Goal: Task Accomplishment & Management: Use online tool/utility

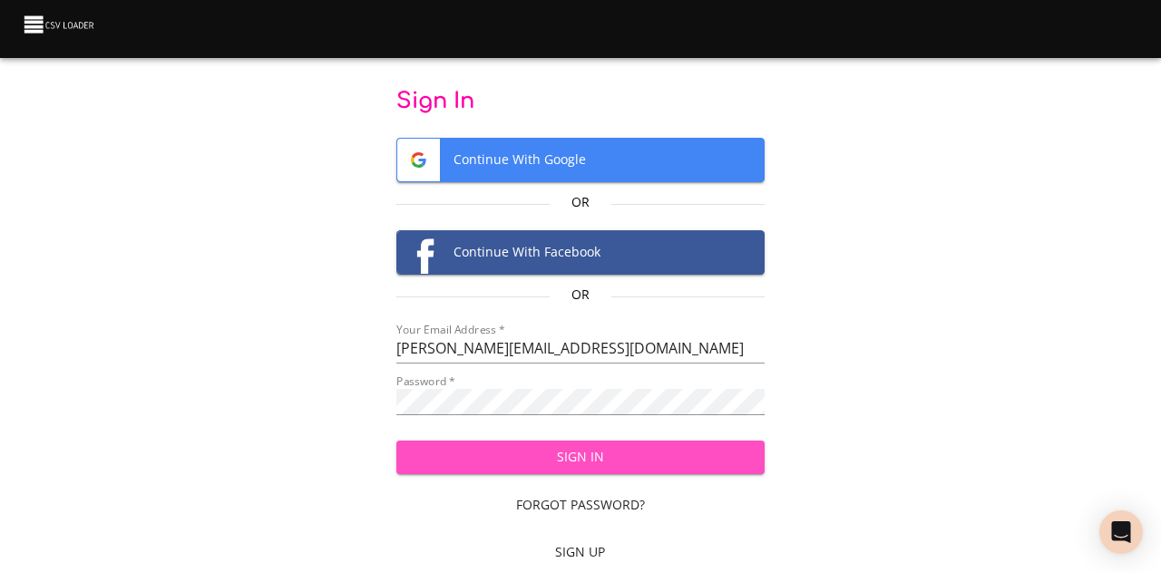
click at [544, 446] on span "Sign In" at bounding box center [580, 457] width 338 height 23
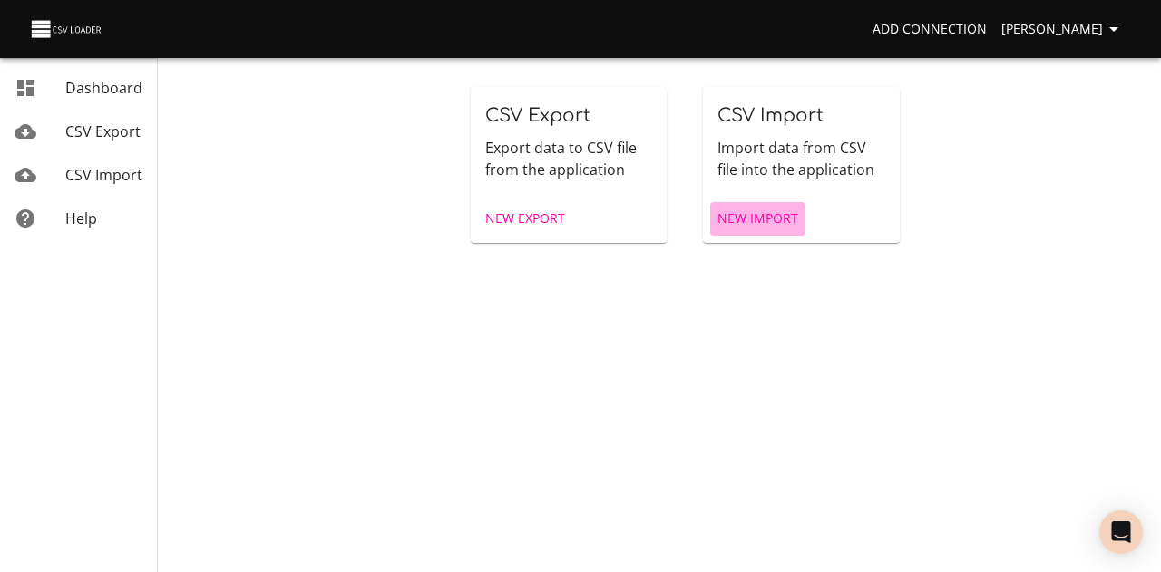
click at [756, 217] on span "New Import" at bounding box center [757, 219] width 81 height 23
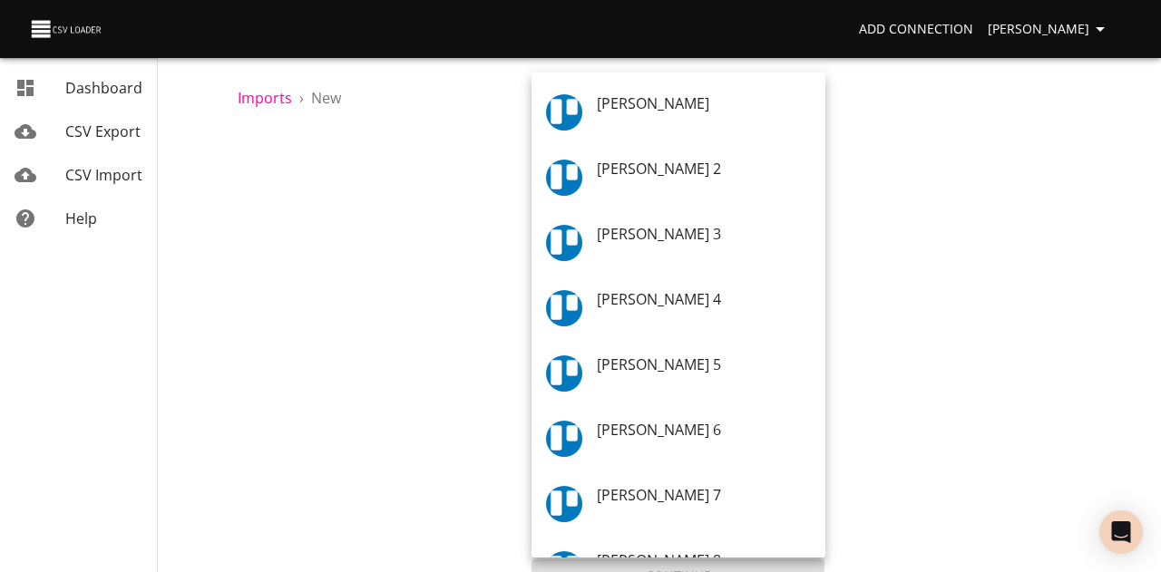
click at [700, 282] on body "Add Connection [PERSON_NAME] CSV Export CSV Import Help Imports › New 1 Upload …" at bounding box center [580, 286] width 1161 height 572
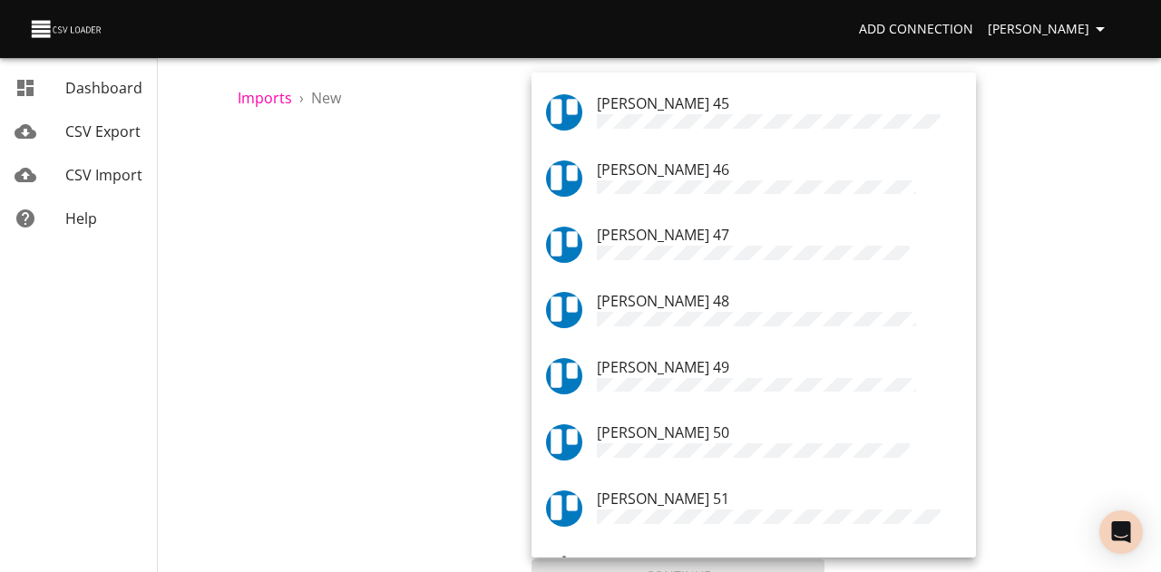
scroll to position [2911, 0]
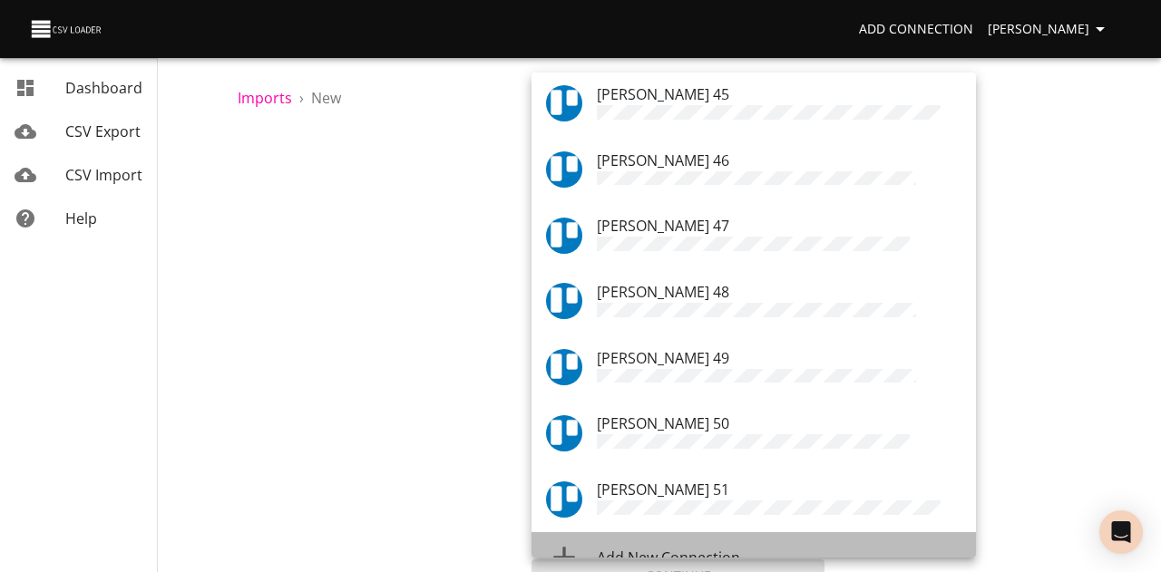
click at [677, 548] on span "Add New Connection" at bounding box center [668, 558] width 143 height 20
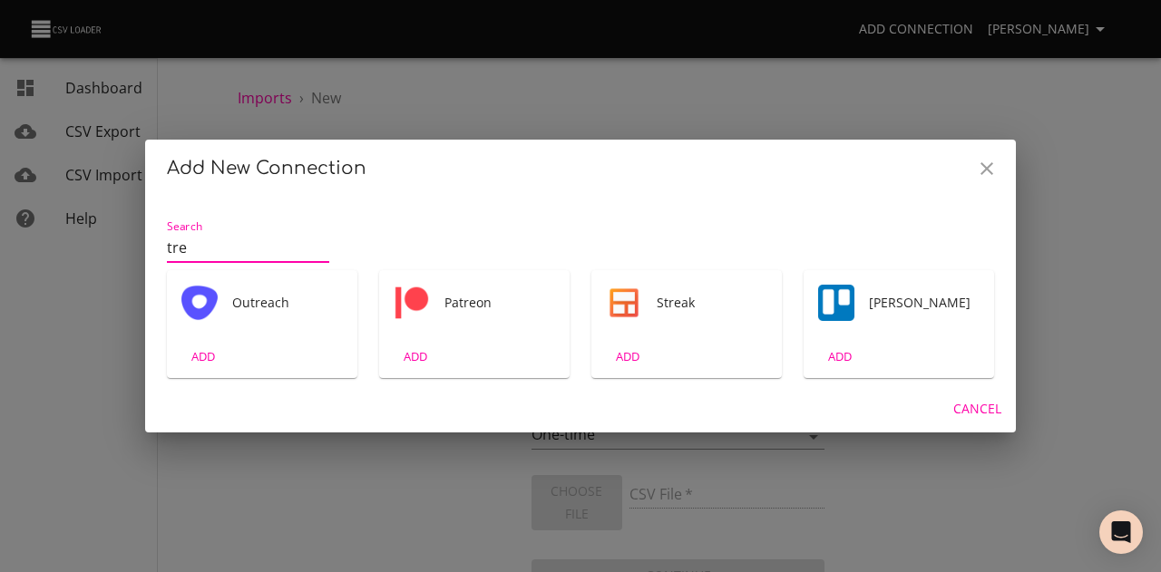
type input "tre"
click at [845, 298] on div "[PERSON_NAME]" at bounding box center [899, 302] width 190 height 65
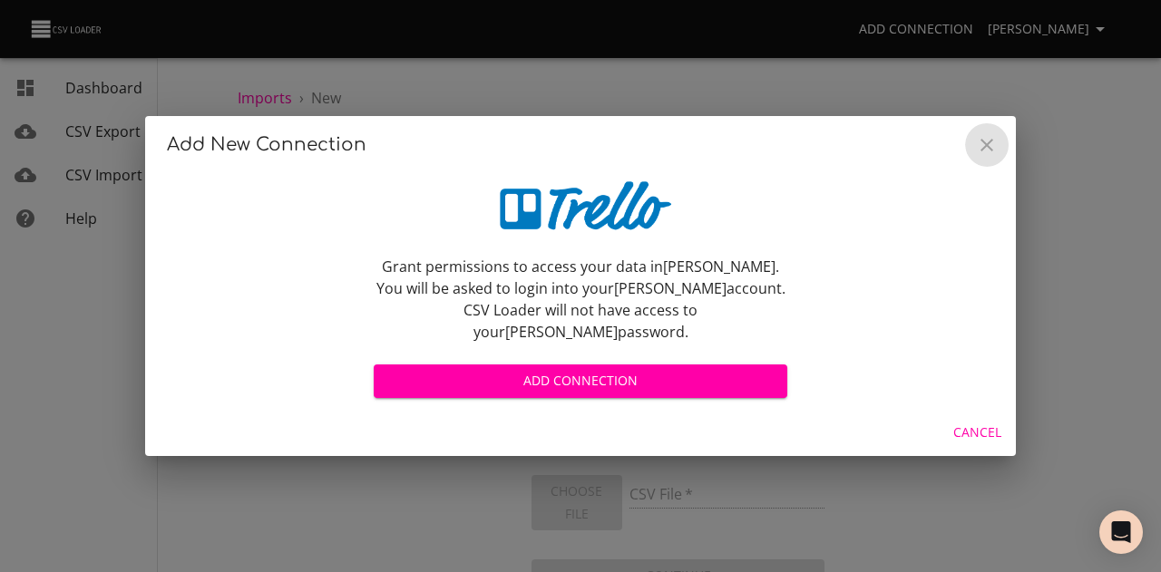
click at [996, 152] on icon "Close" at bounding box center [987, 145] width 22 height 22
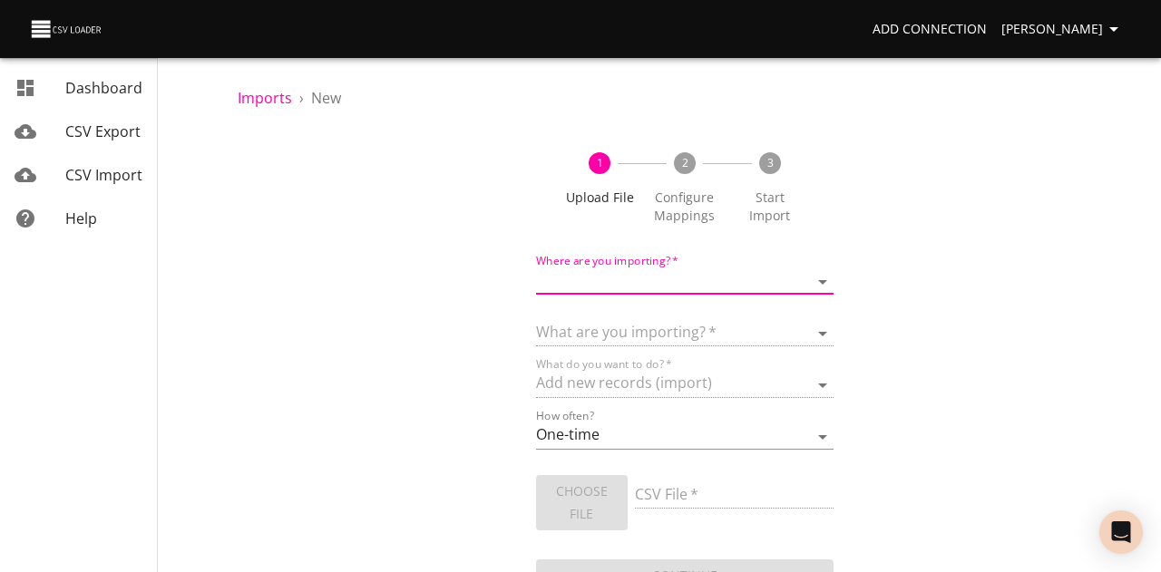
click at [796, 273] on body "Add Connection [PERSON_NAME] CSV Export CSV Import Help Imports › New 1 Upload …" at bounding box center [580, 286] width 1161 height 572
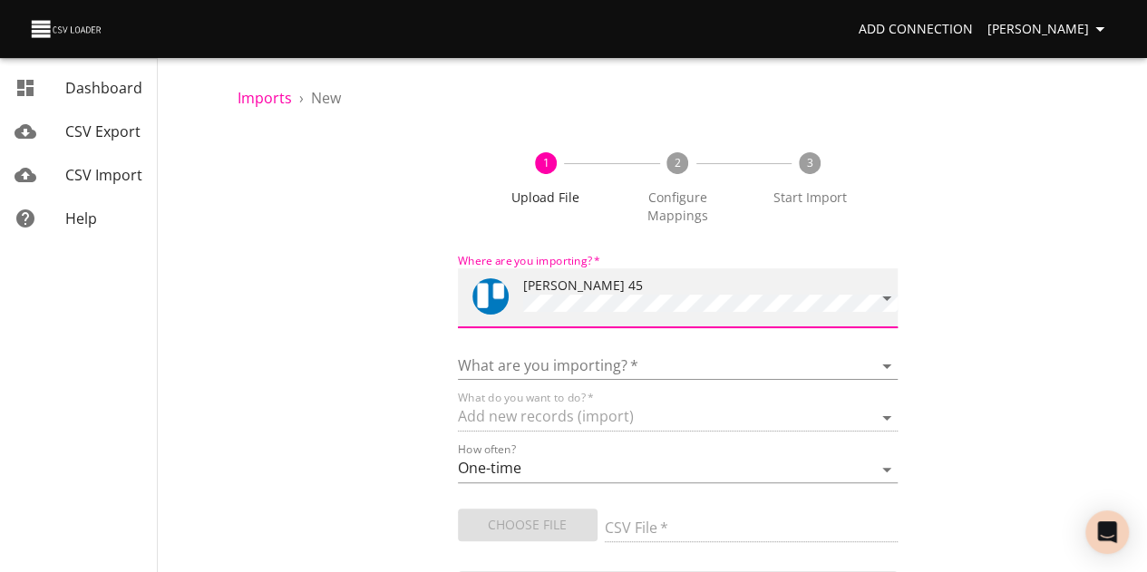
scroll to position [54, 0]
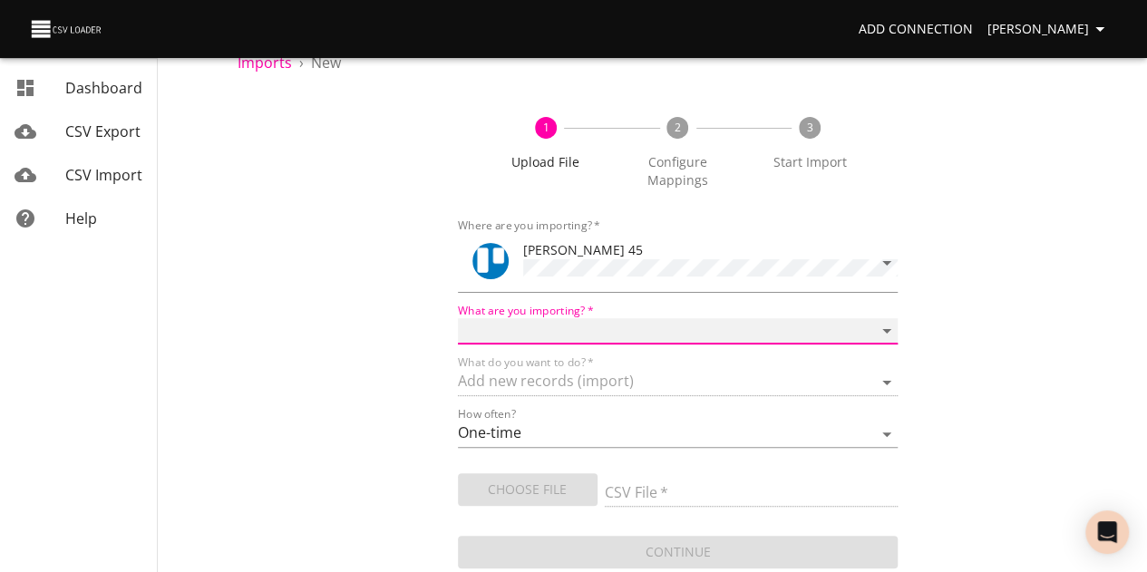
click at [784, 318] on select "Boards Cards Checkitems Checklists" at bounding box center [678, 331] width 441 height 26
select select "cards"
click at [531, 318] on select "Boards Cards Checkitems Checklists" at bounding box center [678, 331] width 441 height 26
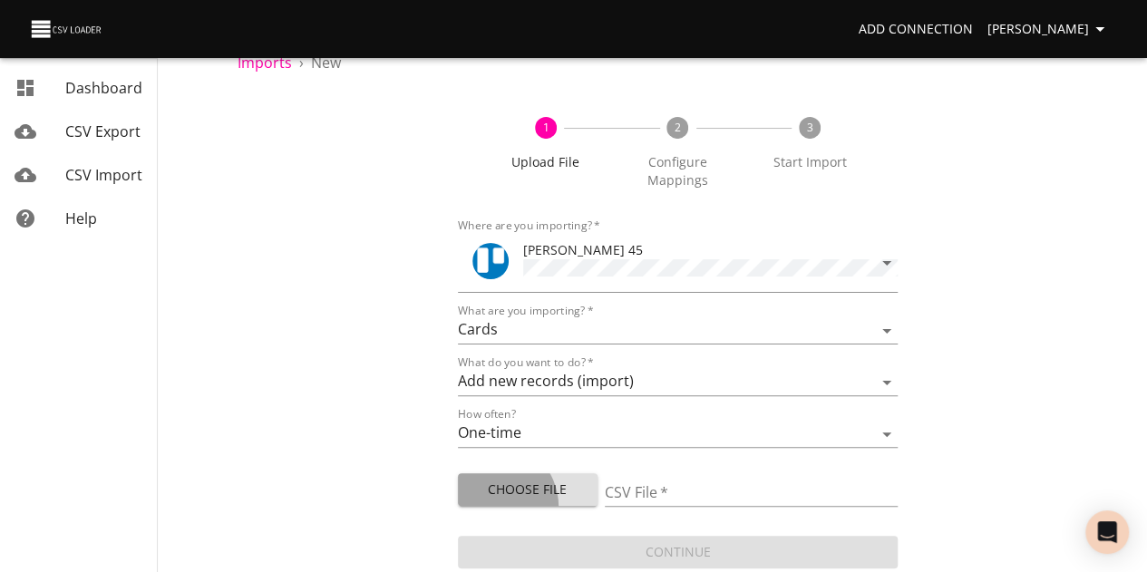
click at [563, 485] on span "Choose File" at bounding box center [528, 490] width 111 height 23
type input "sep job cards.csv"
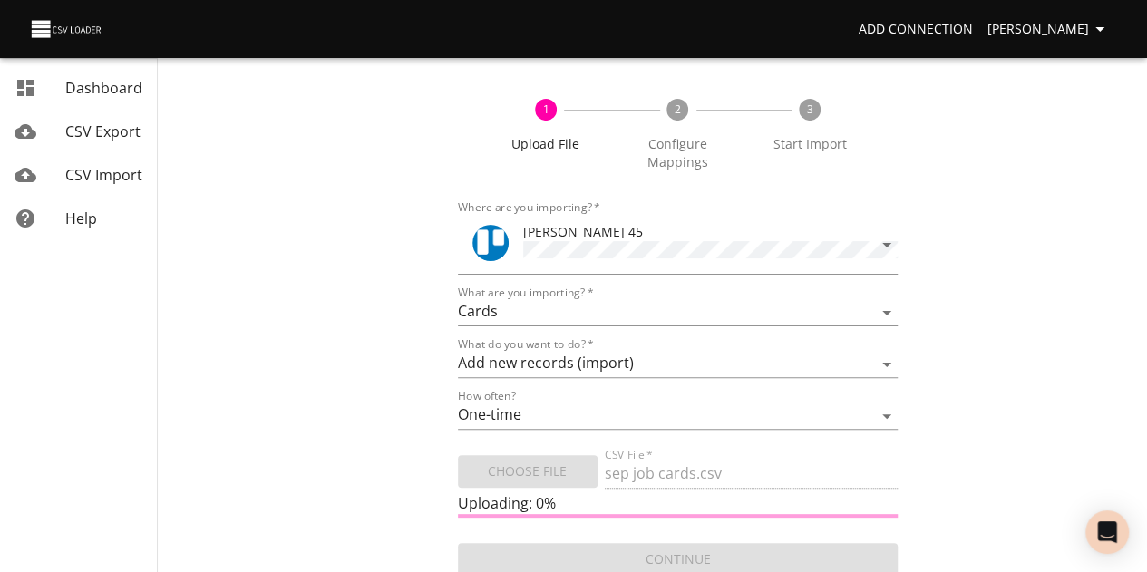
scroll to position [79, 0]
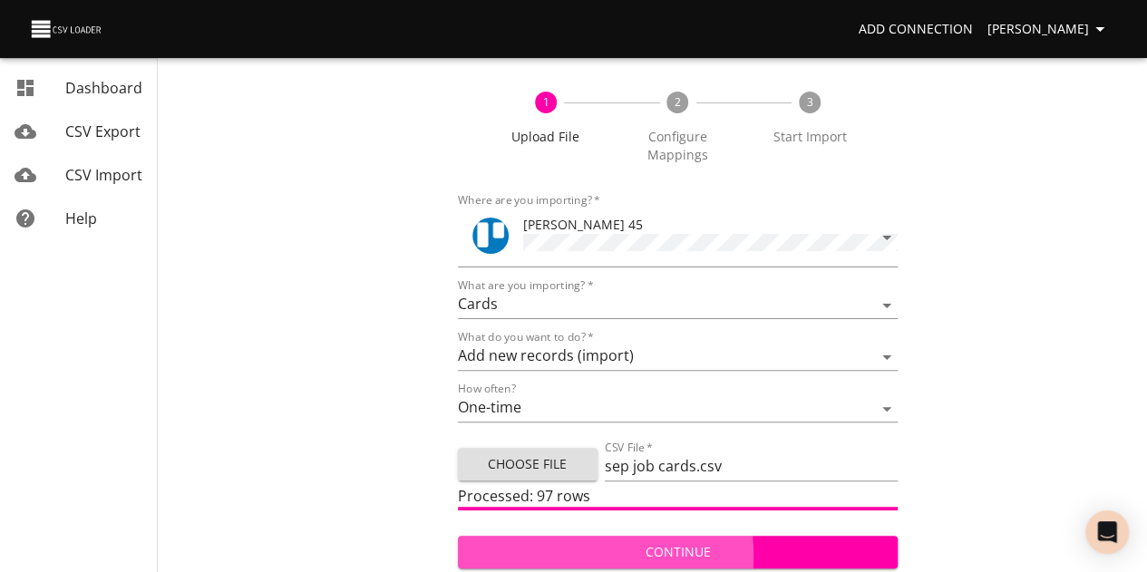
click at [593, 558] on span "Continue" at bounding box center [679, 552] width 412 height 23
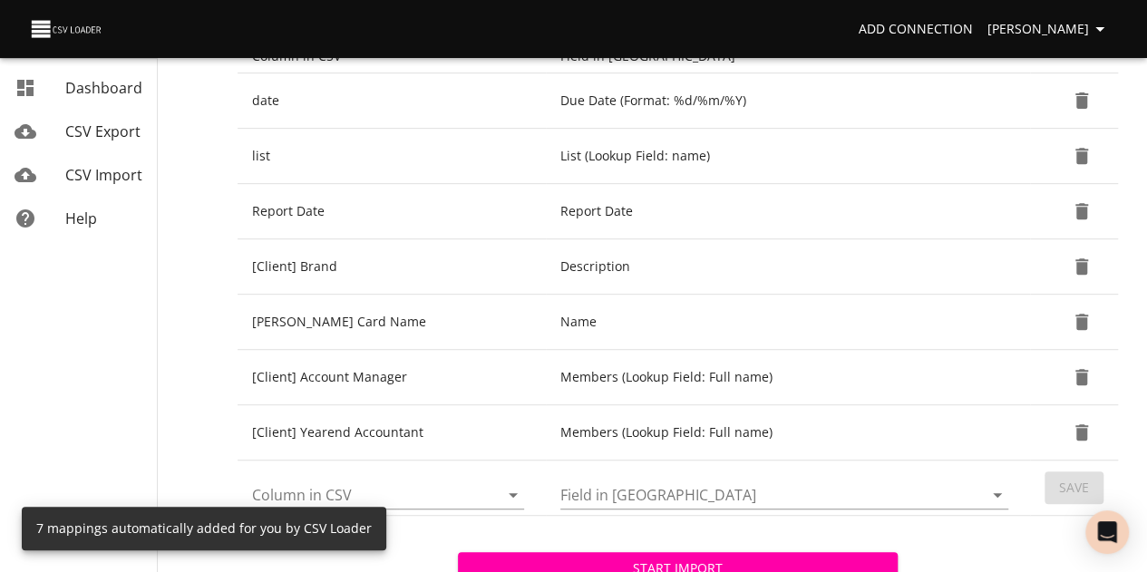
scroll to position [416, 0]
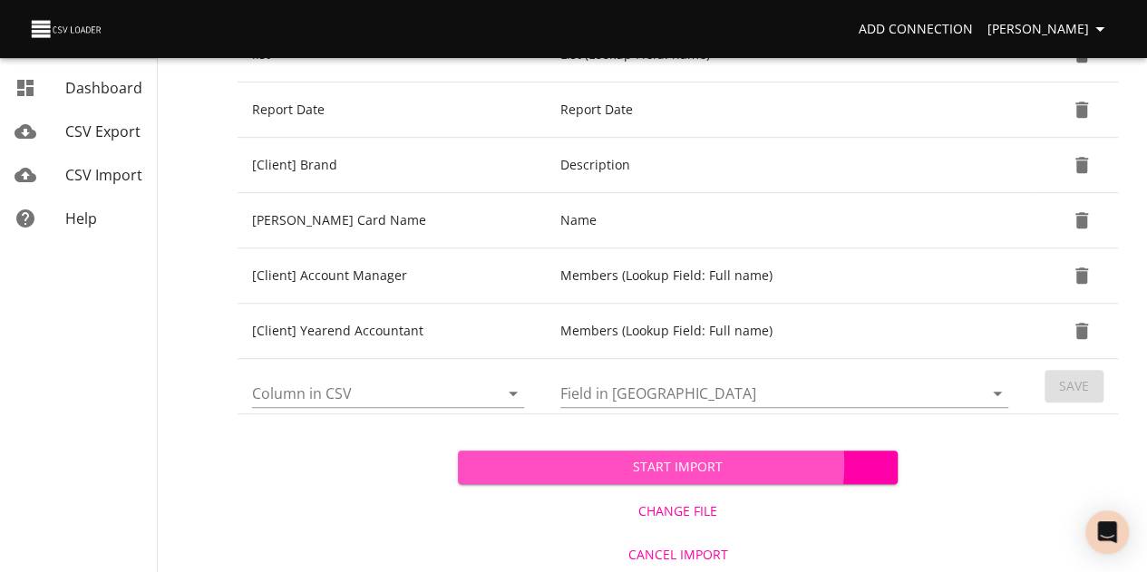
click at [724, 462] on span "Start Import" at bounding box center [679, 467] width 412 height 23
